Goal: Navigation & Orientation: Find specific page/section

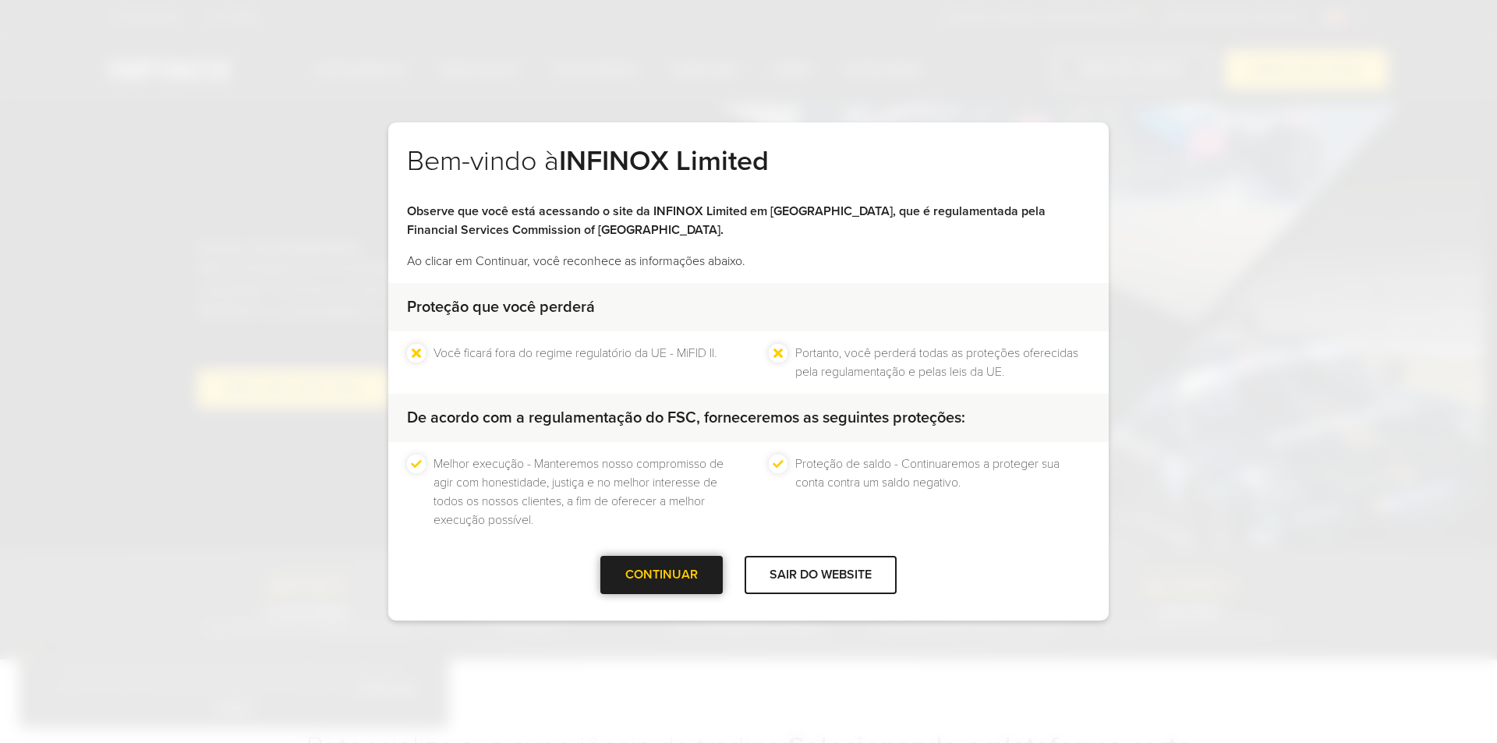
click at [682, 573] on div "CONTINUAR" at bounding box center [661, 575] width 122 height 38
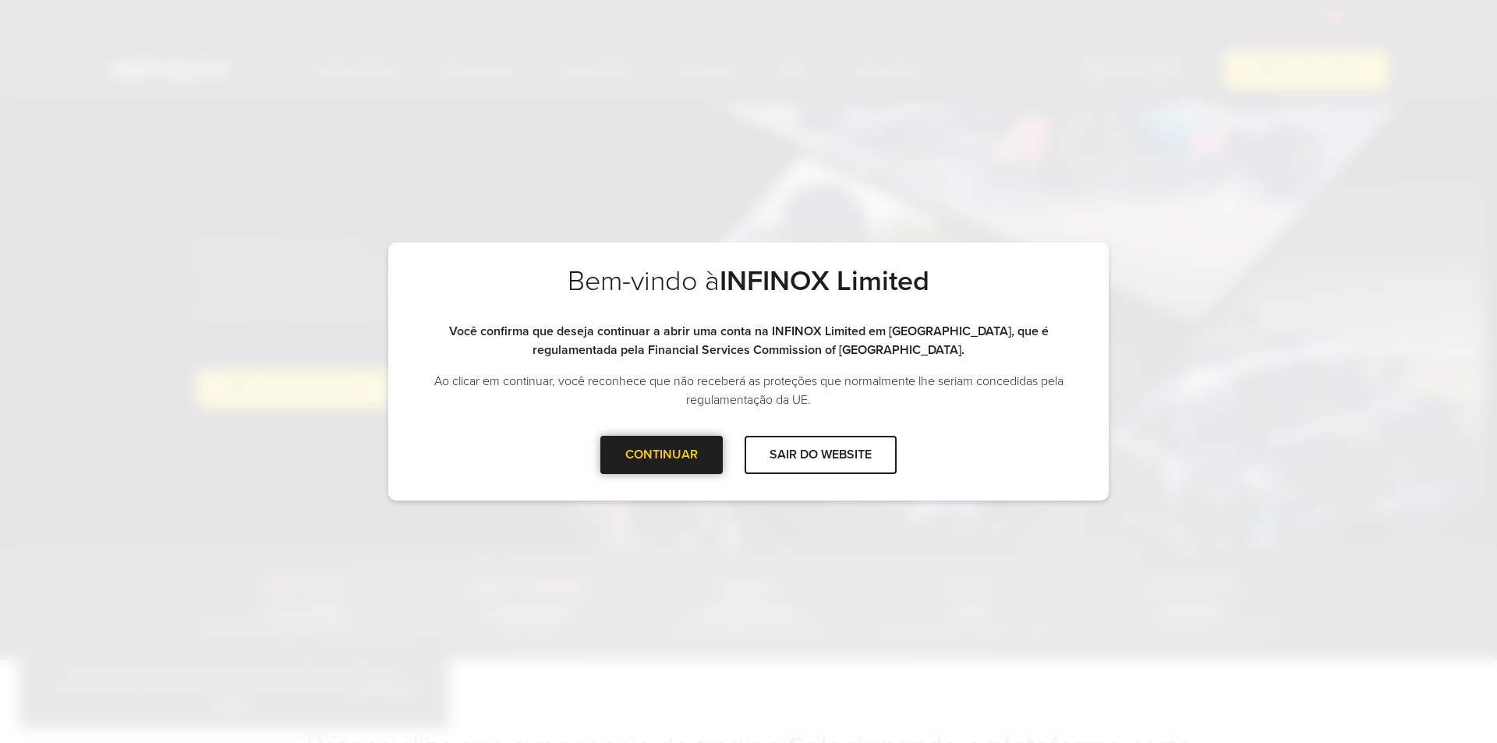
click at [696, 454] on div "CONTINUAR" at bounding box center [661, 455] width 122 height 38
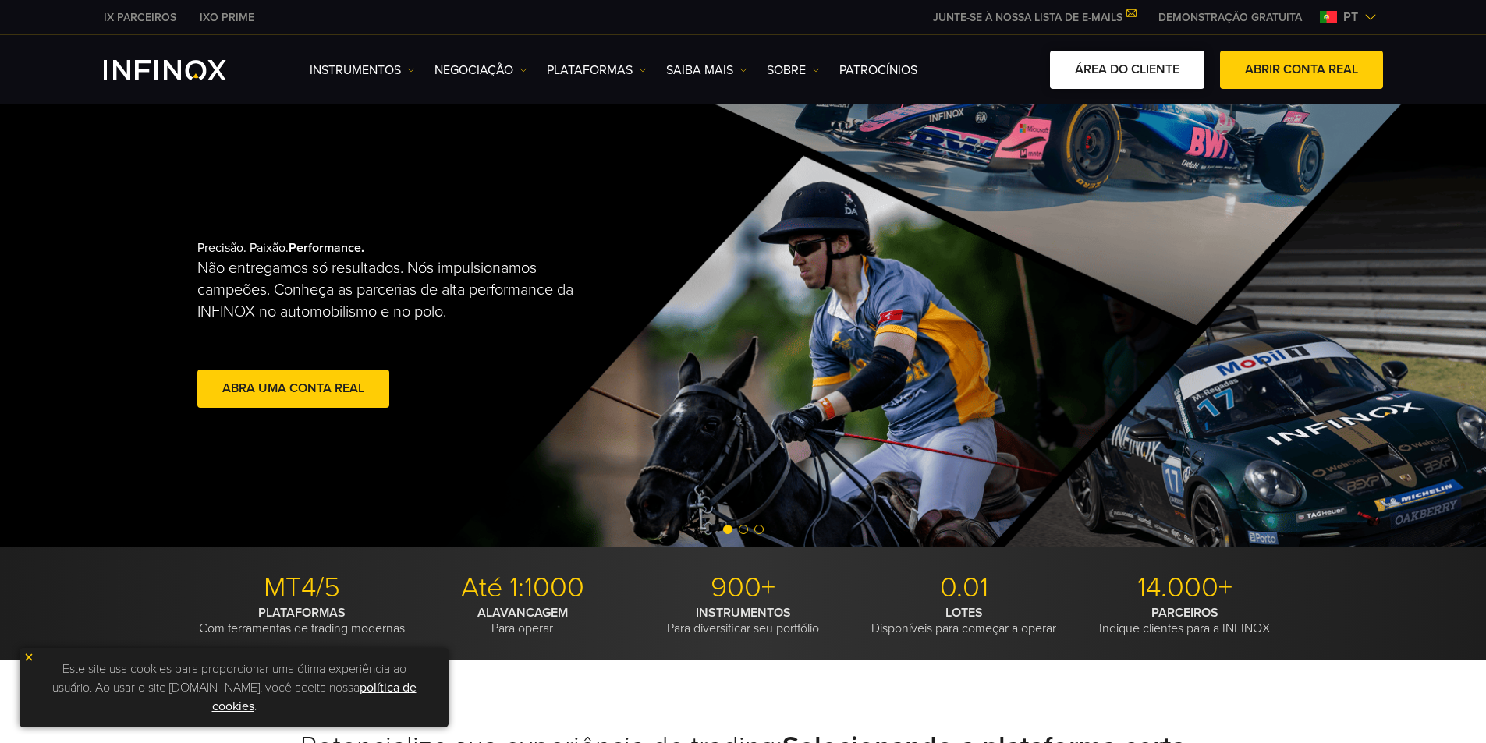
click at [1129, 58] on link "ÁREA DO CLIENTE" at bounding box center [1127, 70] width 154 height 38
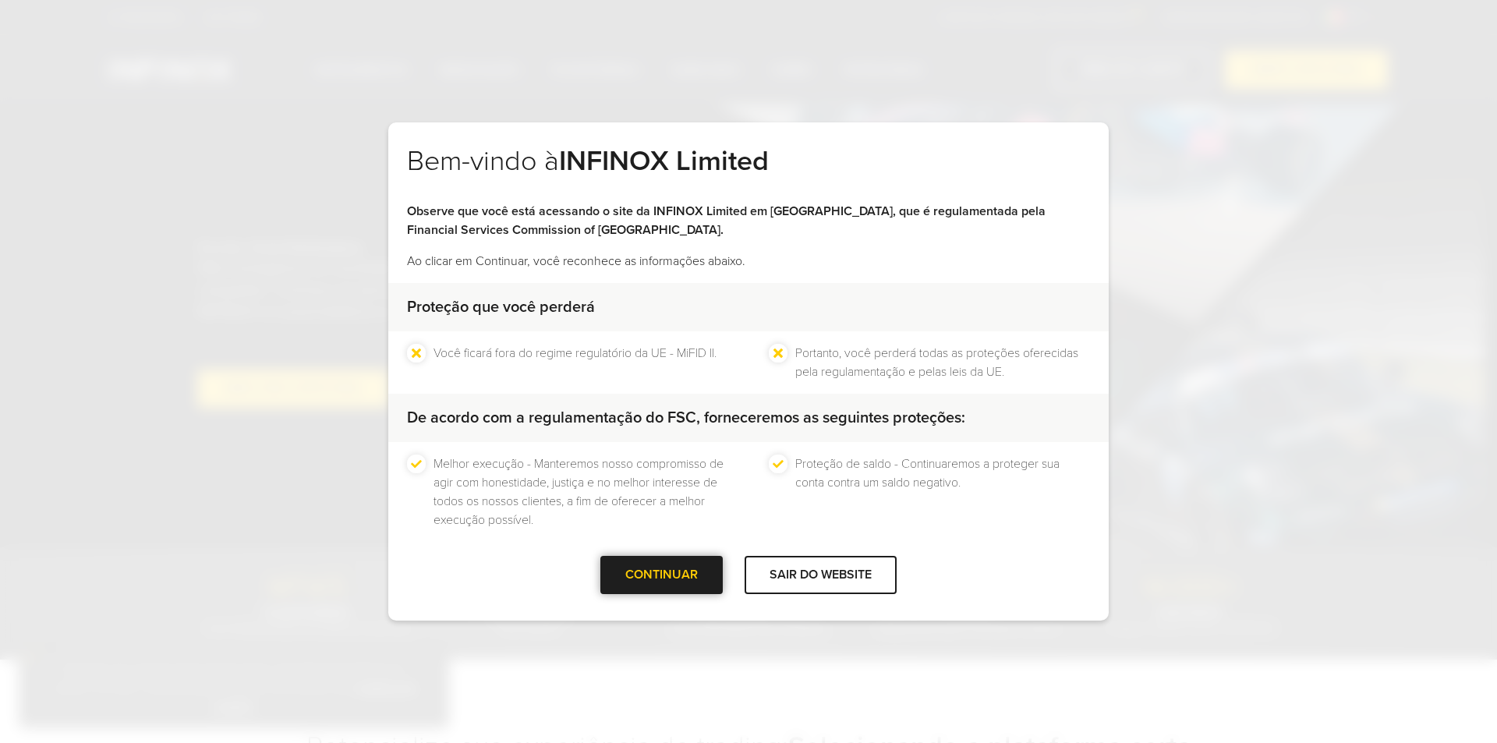
click at [688, 569] on div "CONTINUAR" at bounding box center [661, 575] width 122 height 38
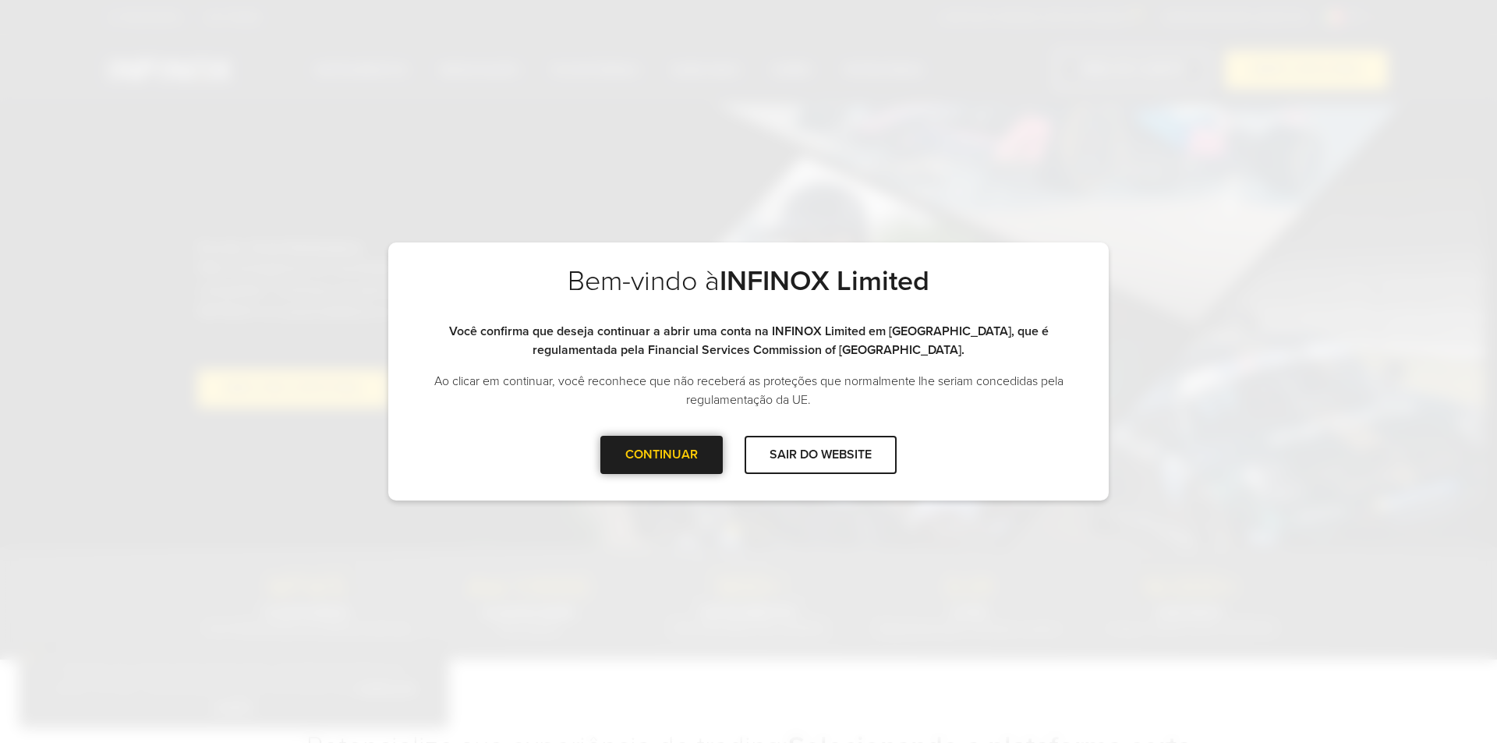
click at [690, 466] on div "CONTINUAR" at bounding box center [661, 455] width 122 height 38
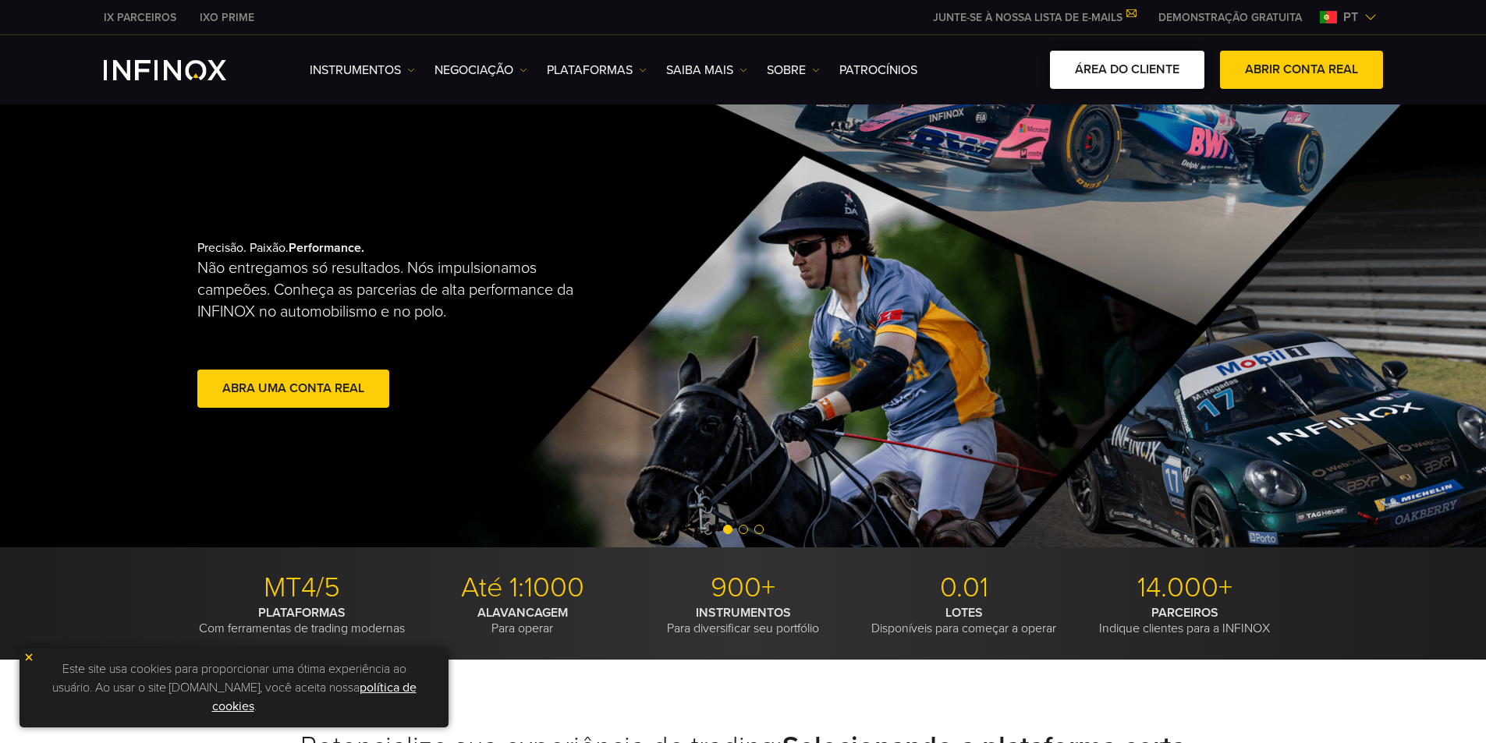
click at [1086, 87] on link "ÁREA DO CLIENTE" at bounding box center [1127, 70] width 154 height 38
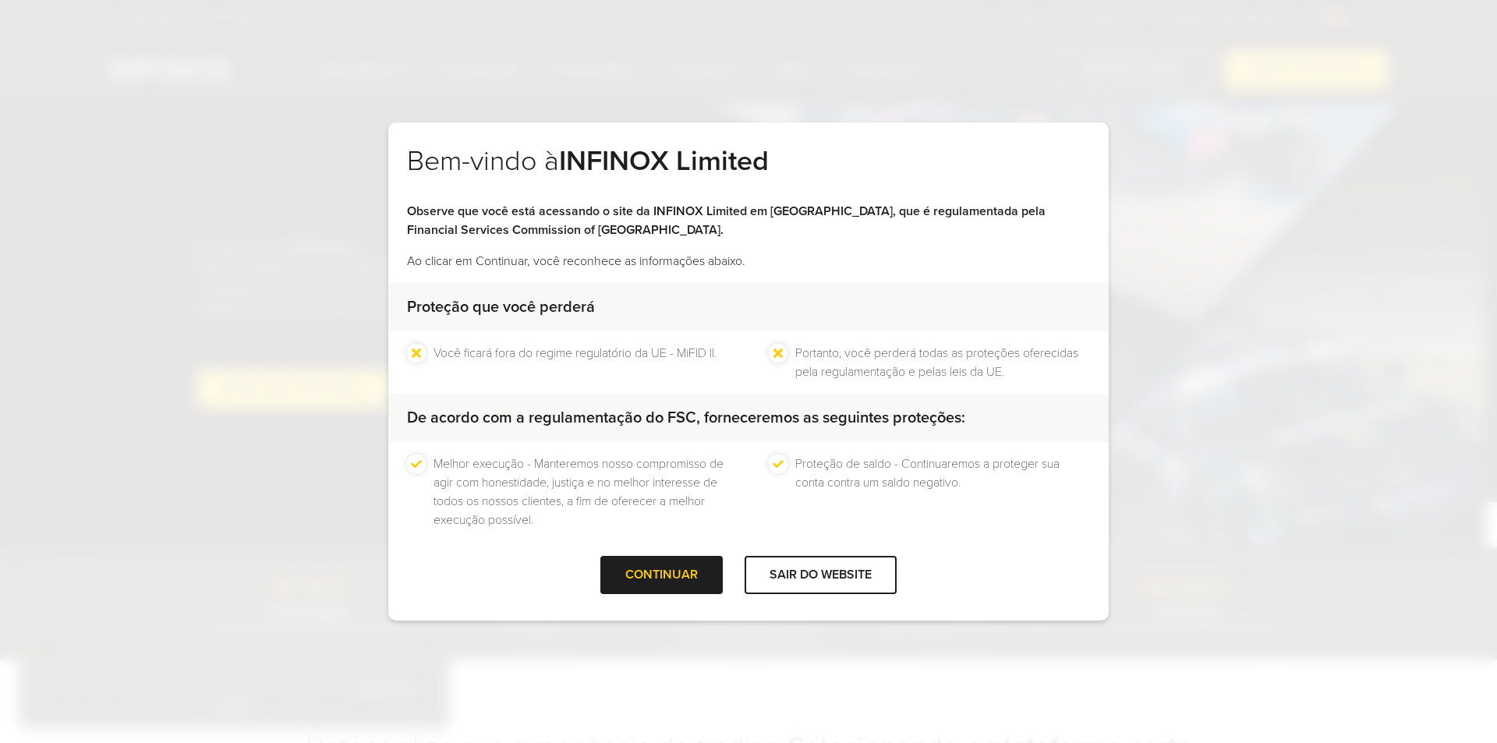
click at [677, 597] on div "CONTINUAR SAIR DO WEBSITE" at bounding box center [748, 581] width 721 height 51
click at [662, 575] on div at bounding box center [662, 575] width 0 height 0
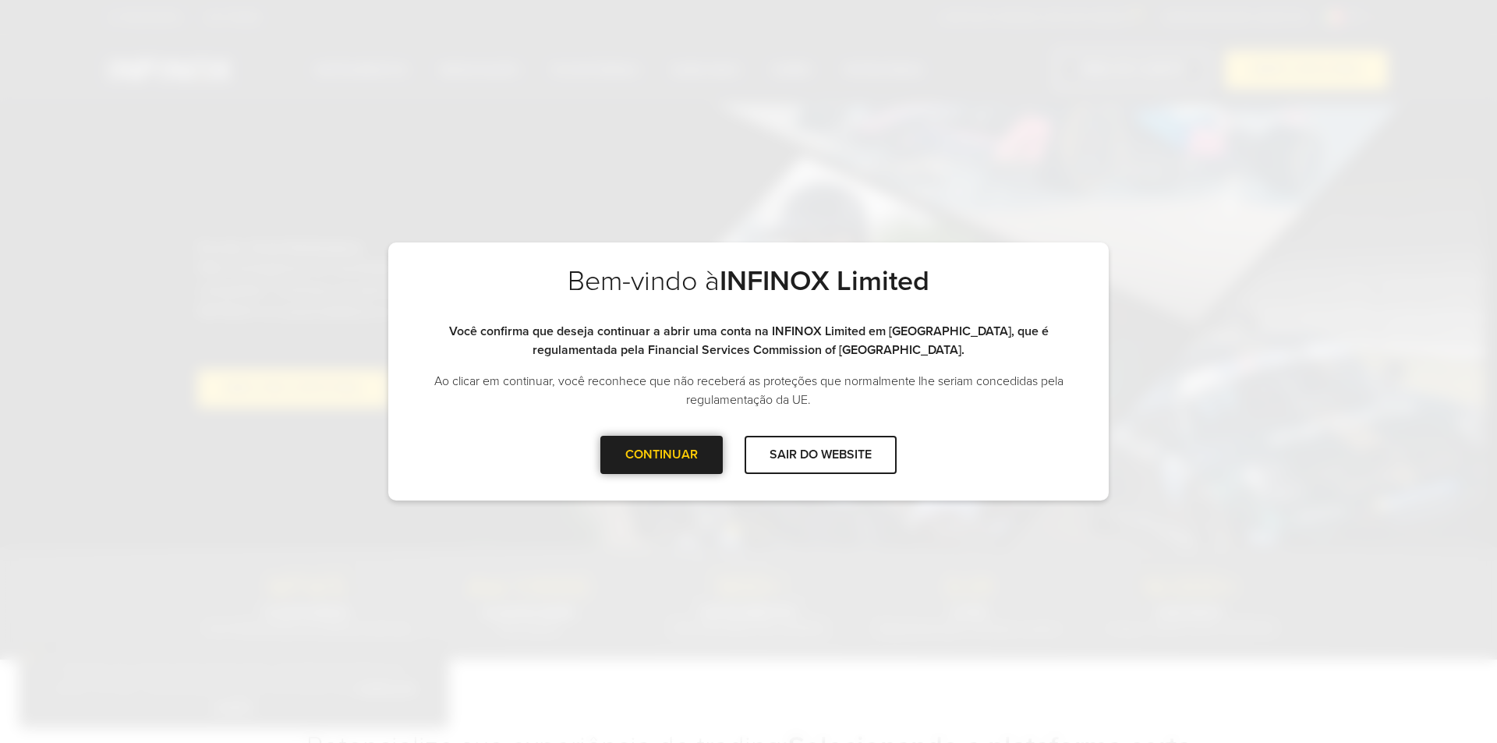
click at [662, 455] on div at bounding box center [662, 455] width 0 height 0
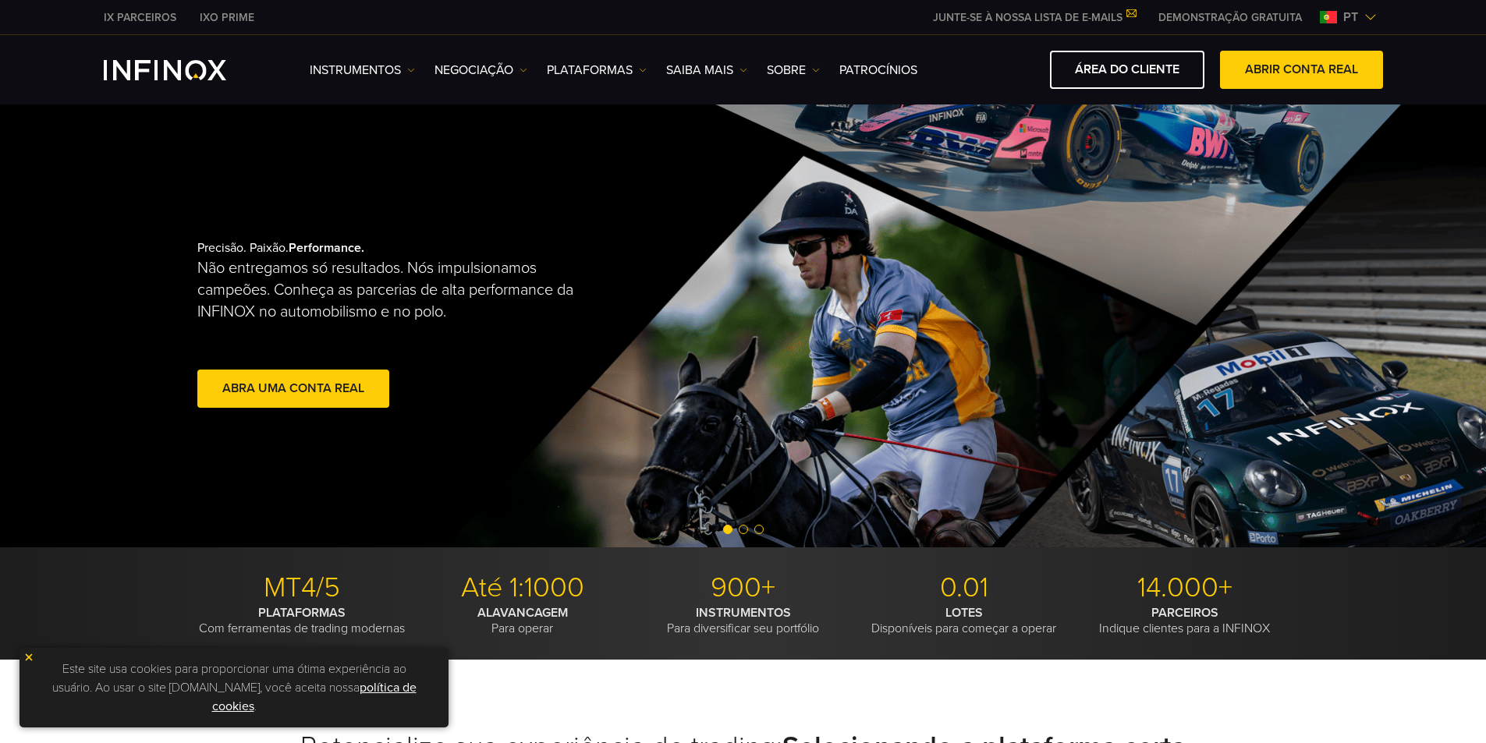
click at [1126, 115] on div "Precisão. Paixão. Performance. Não entregamos só resultados. Nós impulsionamos …" at bounding box center [743, 326] width 1123 height 443
click at [1127, 89] on link "ÁREA DO CLIENTE" at bounding box center [1127, 70] width 154 height 38
